Goal: Check status: Check status

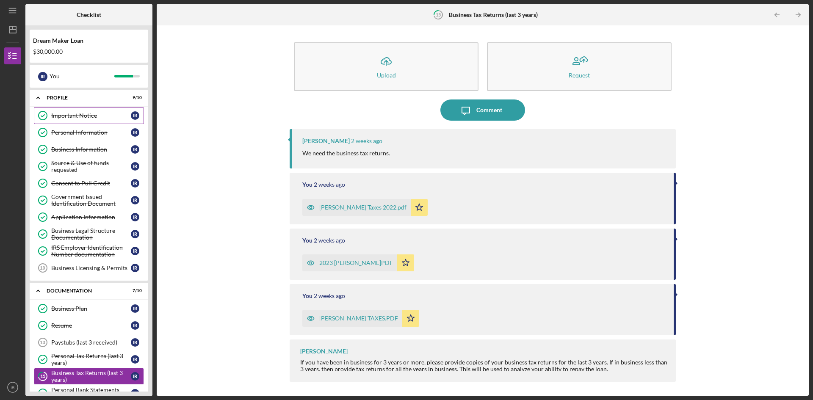
scroll to position [124, 0]
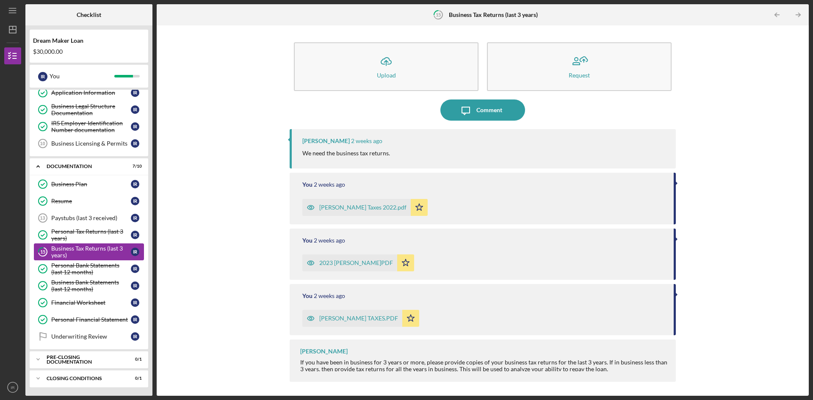
click at [108, 251] on div "Business Tax Returns (last 3 years)" at bounding box center [91, 252] width 80 height 14
click at [347, 207] on div "[PERSON_NAME] Taxes 2022.pdf" at bounding box center [362, 207] width 87 height 7
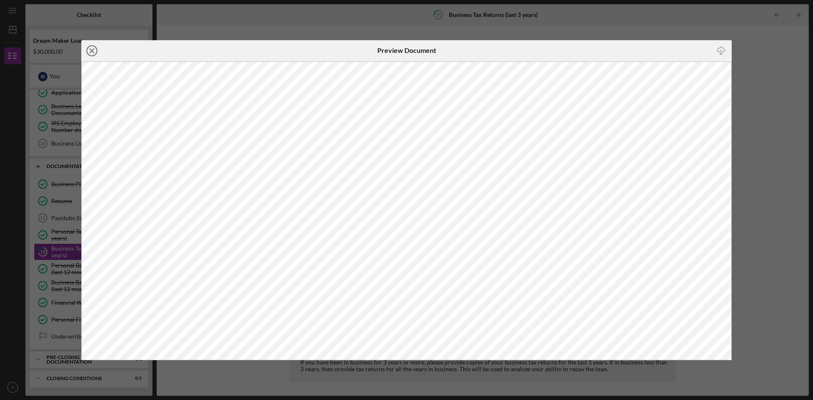
click at [91, 49] on icon "Icon/Close" at bounding box center [91, 50] width 21 height 21
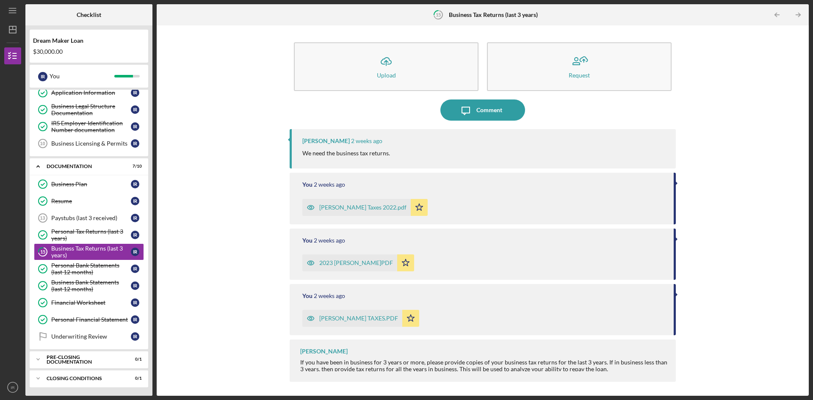
click at [355, 266] on div "2023 [PERSON_NAME]PDF" at bounding box center [356, 262] width 74 height 7
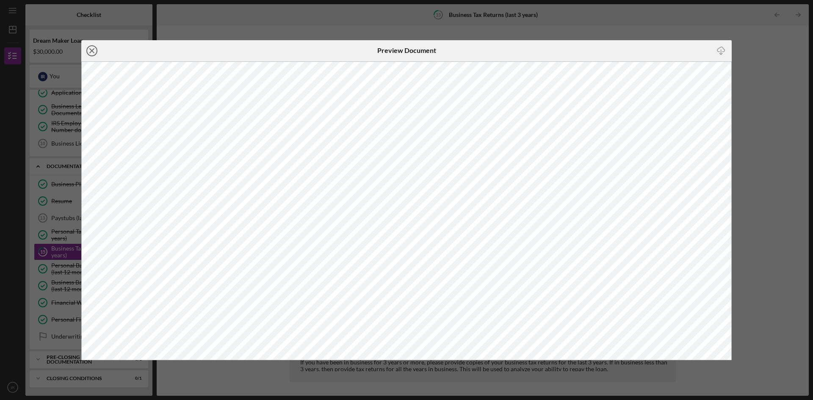
click at [89, 49] on icon "Icon/Close" at bounding box center [91, 50] width 21 height 21
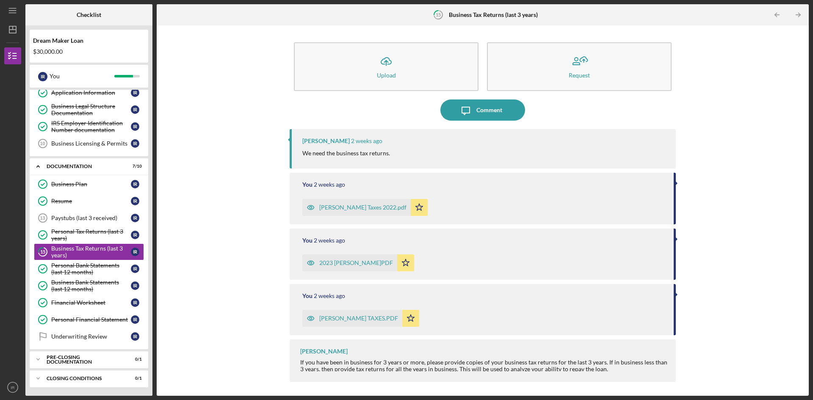
click at [355, 320] on div "[PERSON_NAME] TAXES.PDF" at bounding box center [358, 318] width 79 height 7
